Goal: Task Accomplishment & Management: Manage account settings

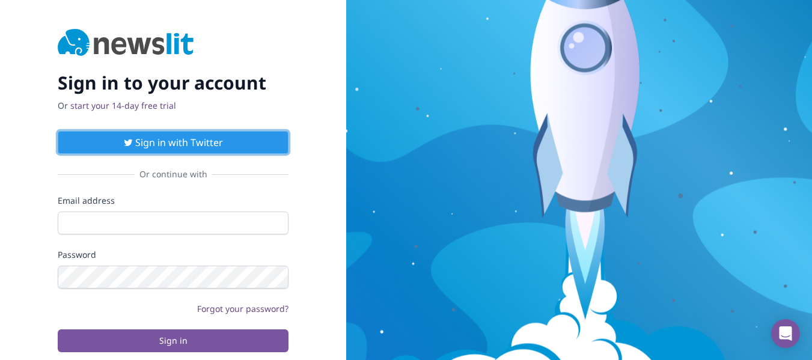
click at [149, 144] on button "Sign in with Twitter" at bounding box center [173, 142] width 231 height 23
click at [186, 135] on button "Sign in with Twitter" at bounding box center [173, 142] width 231 height 23
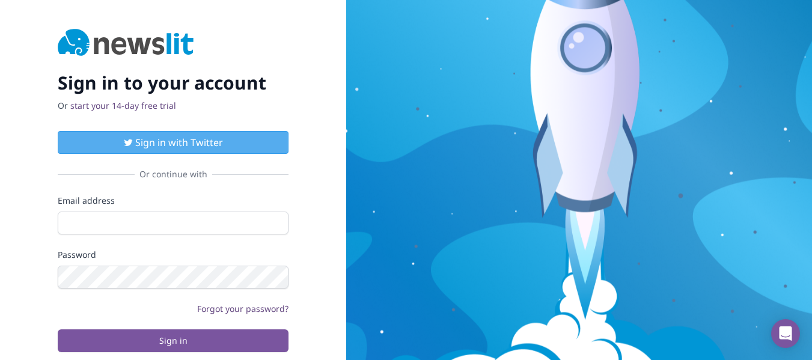
click at [147, 35] on img at bounding box center [126, 43] width 136 height 29
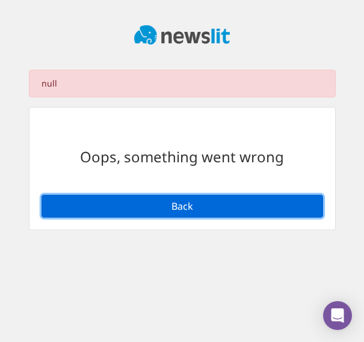
click at [121, 215] on button "Back" at bounding box center [181, 206] width 281 height 23
click at [199, 201] on button "Back" at bounding box center [181, 206] width 281 height 23
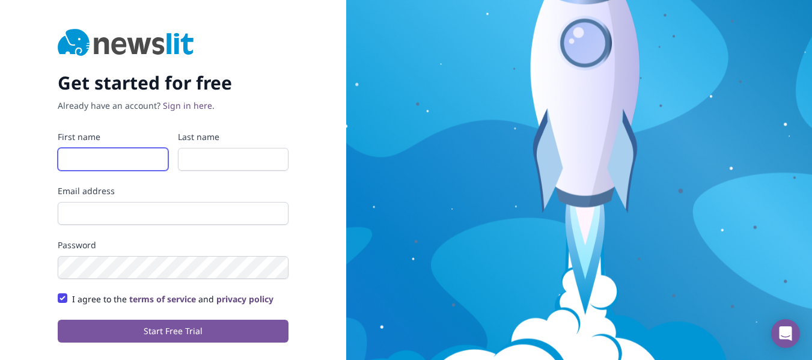
click at [136, 165] on input "First name" at bounding box center [113, 159] width 111 height 23
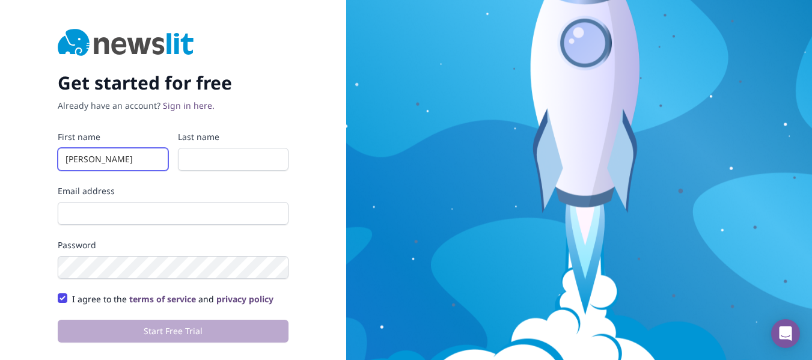
type input "Valentina"
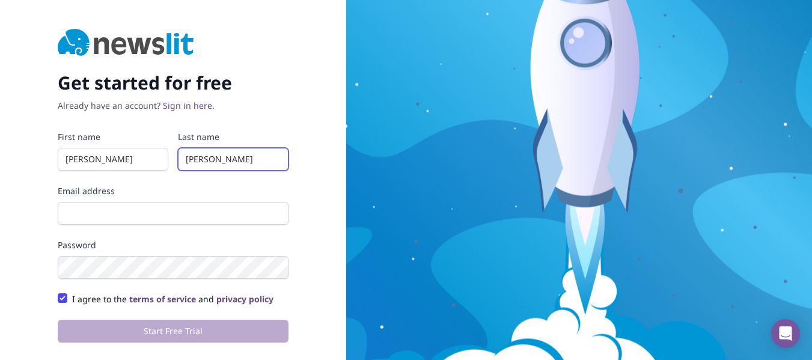
type input "[PERSON_NAME]"
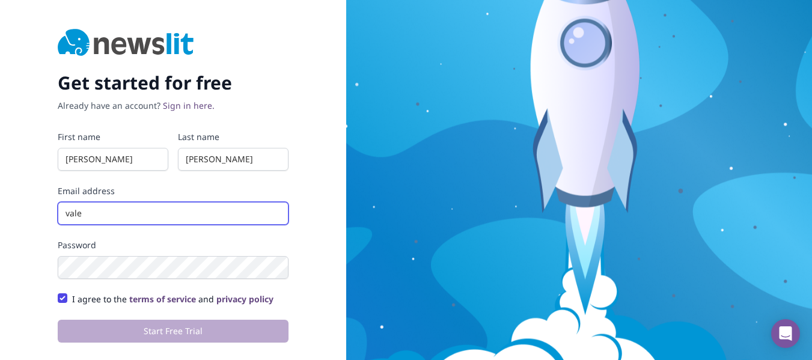
type input "Valentina.chaprincon@gmail.com"
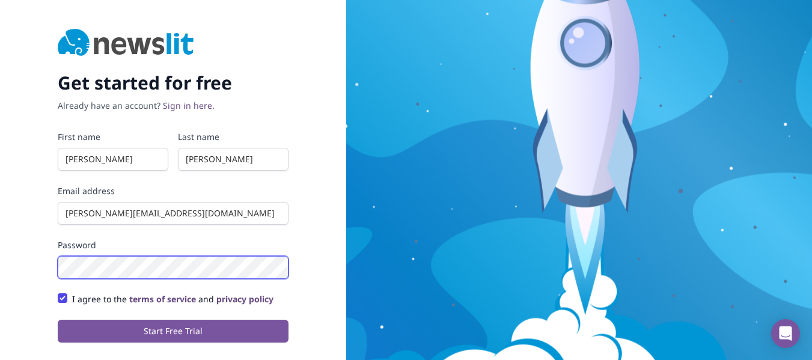
click at [58, 320] on button "Start Free Trial" at bounding box center [173, 331] width 231 height 23
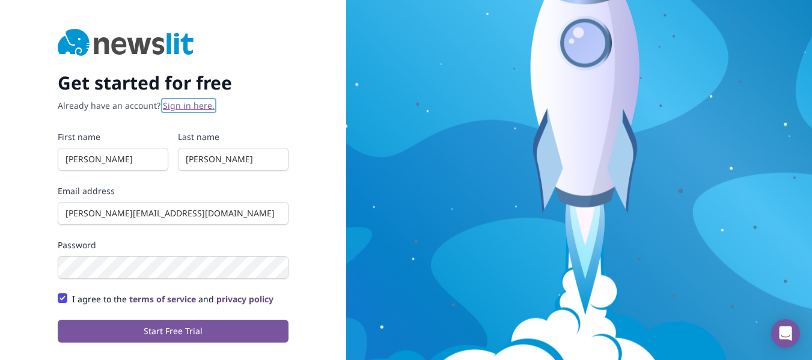
click at [171, 109] on link "Sign in here." at bounding box center [189, 105] width 52 height 11
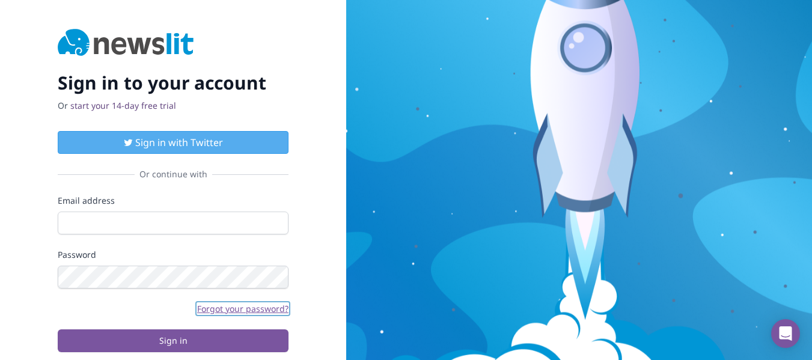
click at [254, 309] on link "Forgot your password?" at bounding box center [242, 308] width 91 height 11
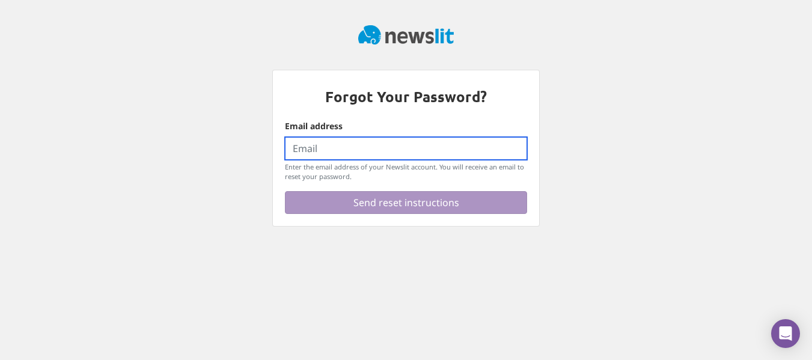
click at [348, 151] on input "Email address" at bounding box center [406, 148] width 242 height 23
type input "Valentina.chaprincon@gmail.com"
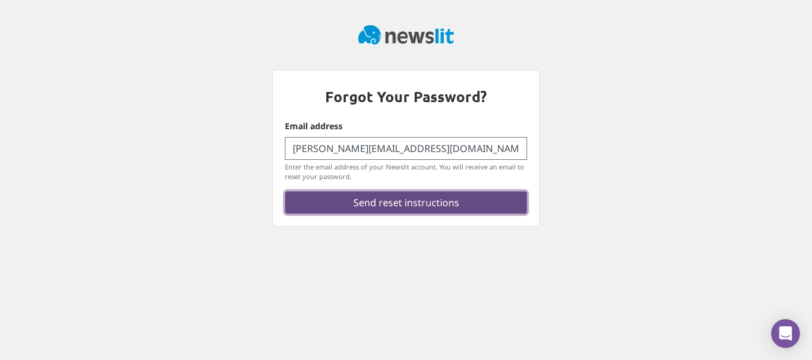
click at [385, 199] on button "Send reset instructions" at bounding box center [406, 202] width 242 height 23
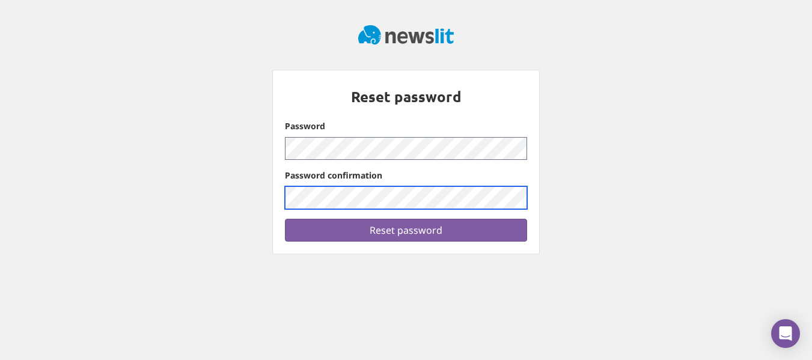
click at [285, 219] on button "Reset password" at bounding box center [406, 230] width 242 height 23
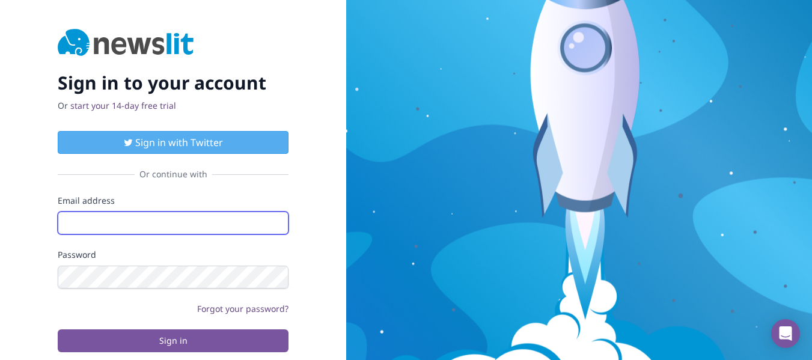
type input "[EMAIL_ADDRESS][DOMAIN_NAME]"
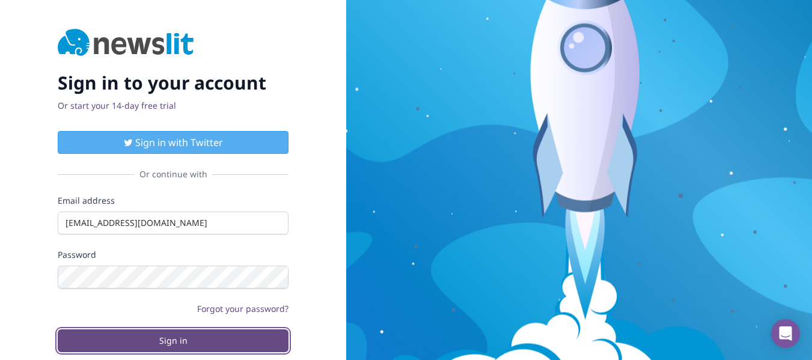
click at [200, 336] on button "Sign in" at bounding box center [173, 340] width 231 height 23
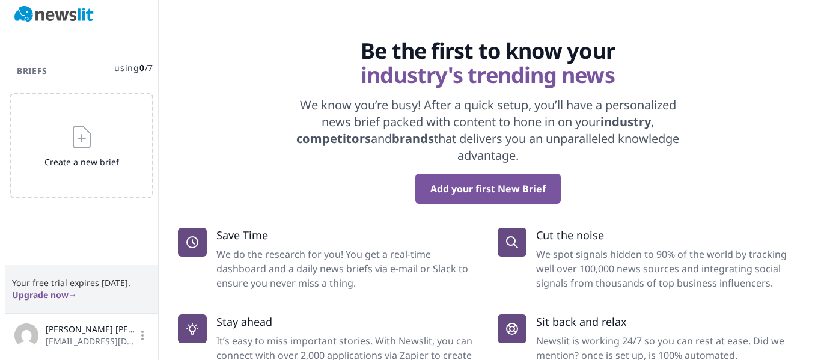
scroll to position [47, 0]
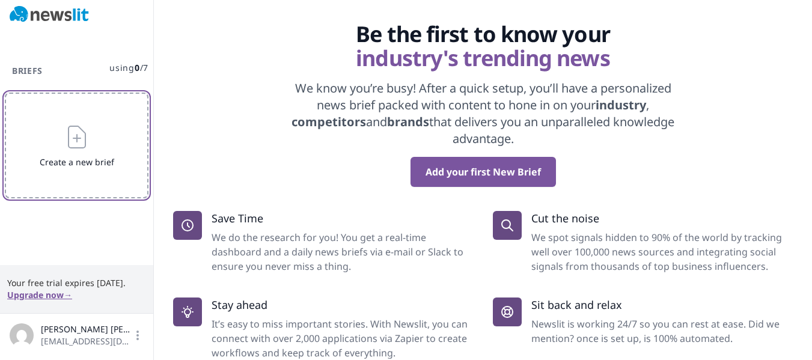
click at [71, 156] on button "Create a new brief" at bounding box center [77, 146] width 144 height 106
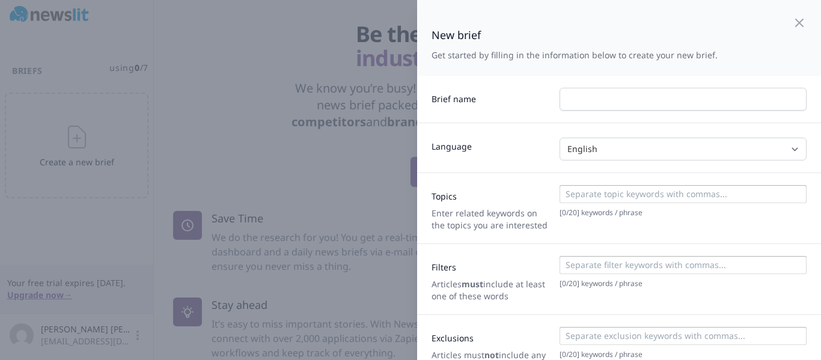
click at [622, 83] on div "Brief name" at bounding box center [619, 99] width 404 height 47
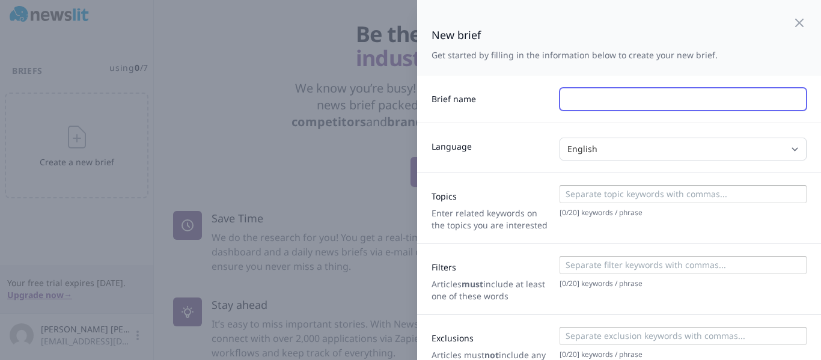
click at [624, 93] on input "text" at bounding box center [682, 99] width 247 height 23
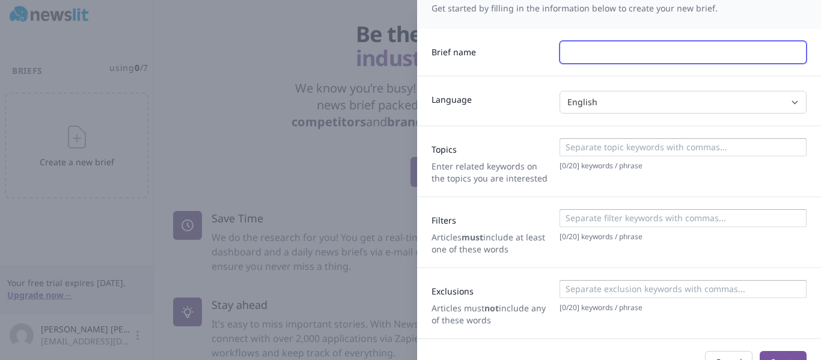
scroll to position [73, 0]
